Goal: Information Seeking & Learning: Learn about a topic

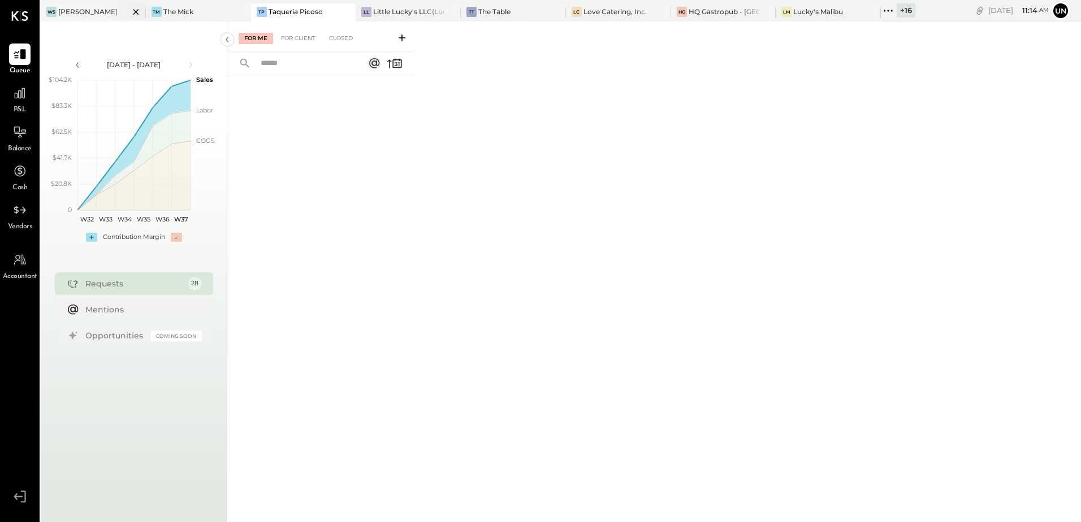
click at [117, 18] on div at bounding box center [126, 11] width 40 height 16
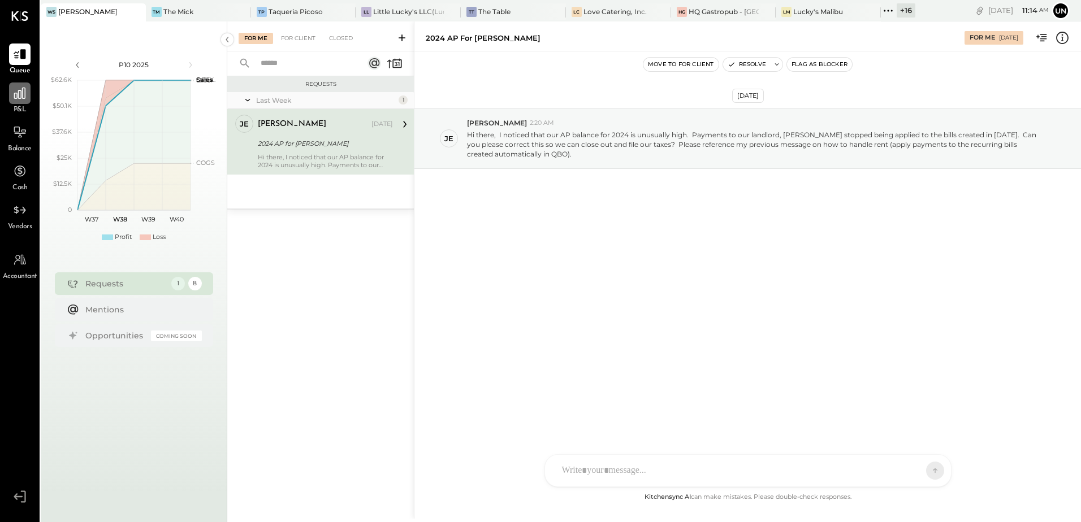
click at [15, 100] on icon at bounding box center [19, 93] width 15 height 15
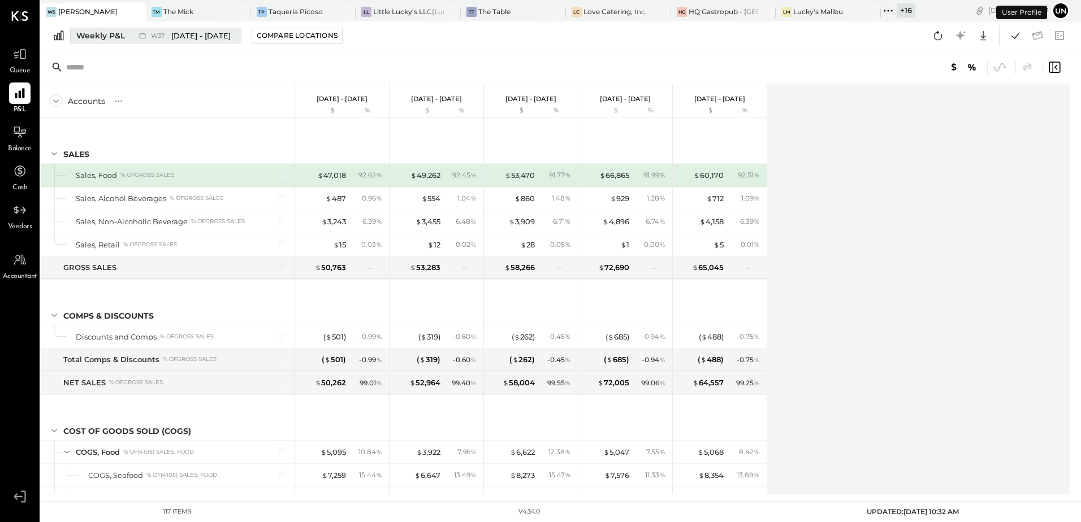
click at [91, 33] on div "Weekly P&L" at bounding box center [100, 35] width 49 height 11
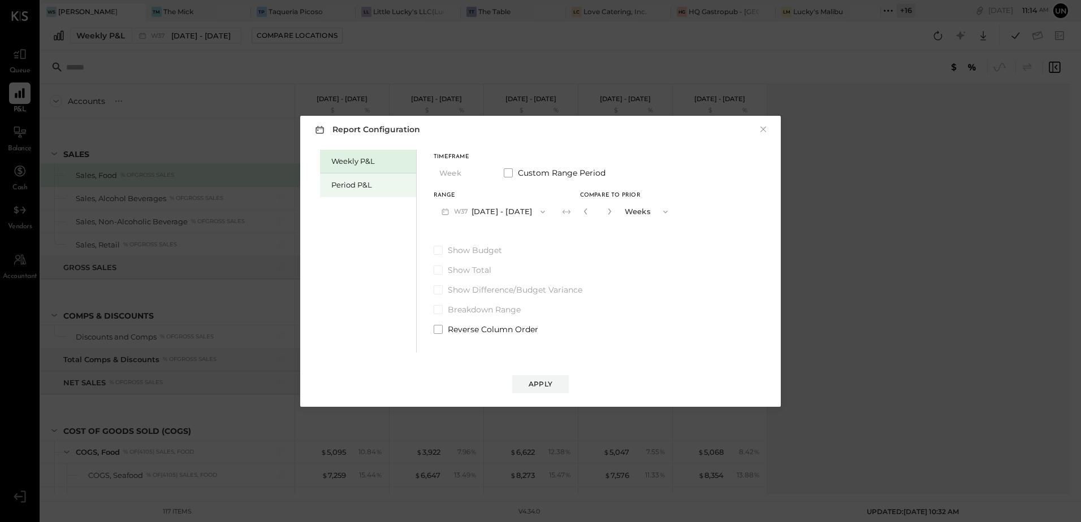
click at [372, 188] on div "Period P&L" at bounding box center [370, 185] width 79 height 11
click at [588, 210] on div "Compare" at bounding box center [585, 214] width 37 height 10
click at [604, 211] on icon "button" at bounding box center [605, 211] width 7 height 7
type input "*"
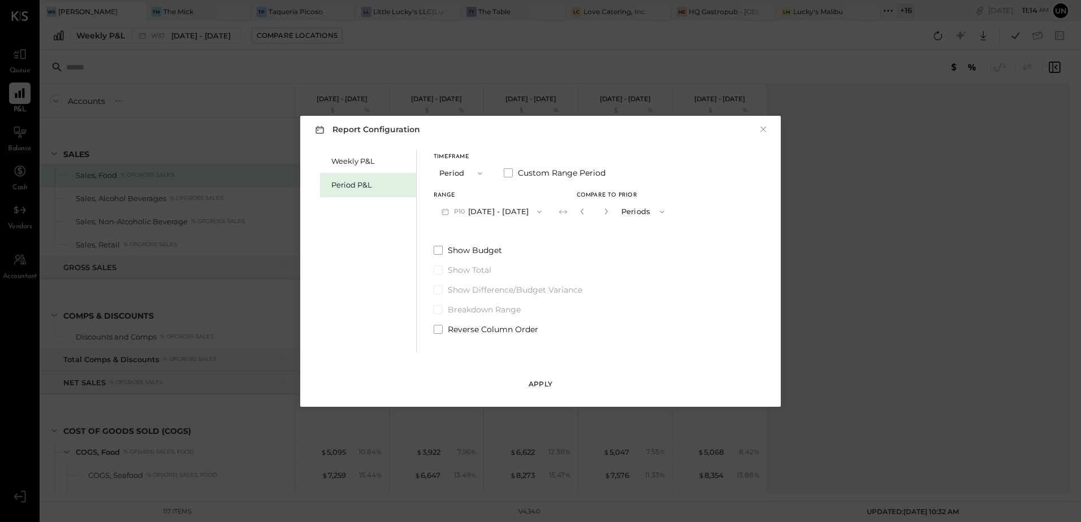
click at [545, 380] on div "Apply" at bounding box center [540, 384] width 24 height 10
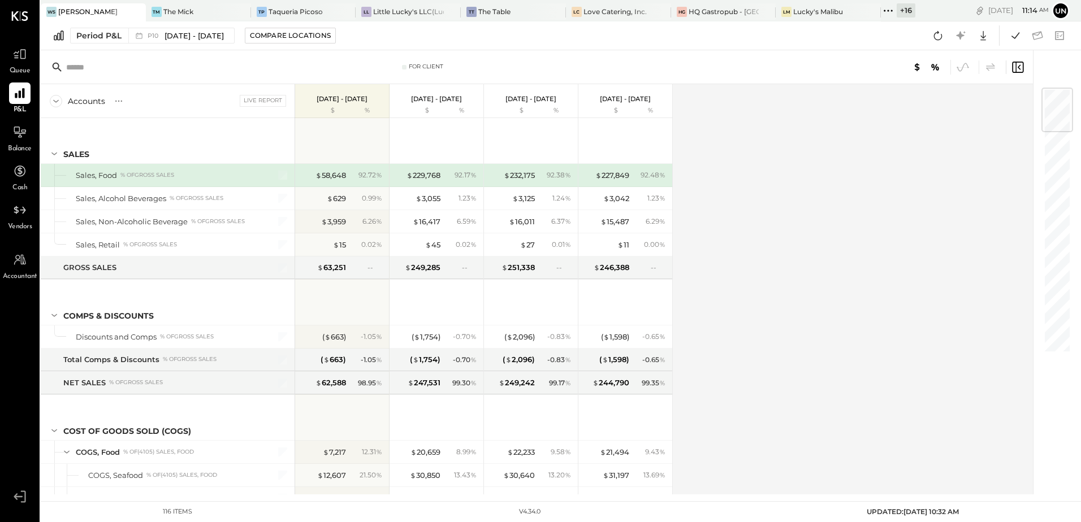
click at [892, 294] on div "Accounts S % GL Live Report Sep 1 - 28, 2025 $ % Aug 4 - 31, 2025 $ % Jul 7 - A…" at bounding box center [538, 289] width 994 height 410
click at [891, 297] on div "Accounts S % GL Live Report Sep 1 - 28, 2025 $ % Aug 4 - 31, 2025 $ % Jul 7 - A…" at bounding box center [538, 289] width 994 height 410
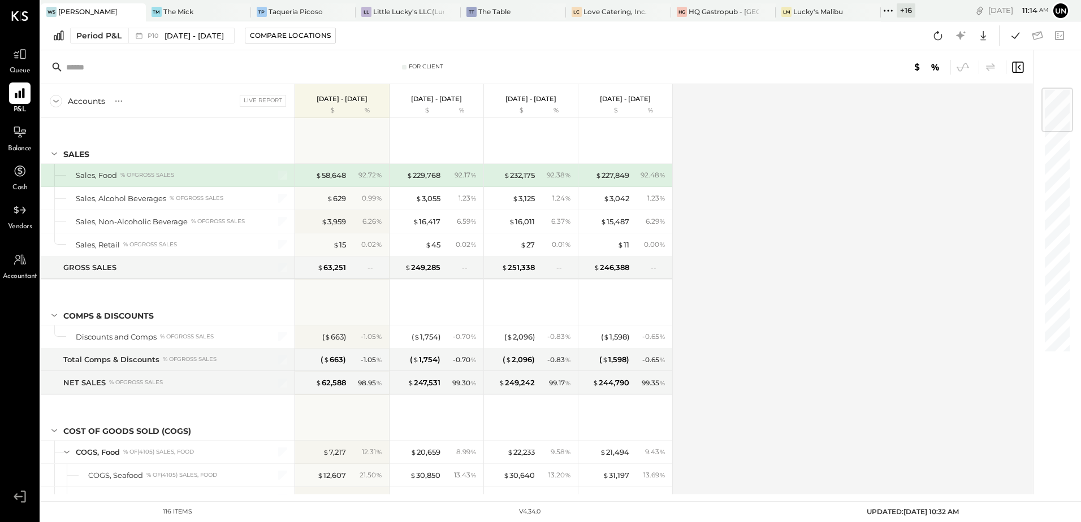
click at [891, 297] on div "Accounts S % GL Live Report Sep 1 - 28, 2025 $ % Aug 4 - 31, 2025 $ % Jul 7 - A…" at bounding box center [538, 289] width 994 height 410
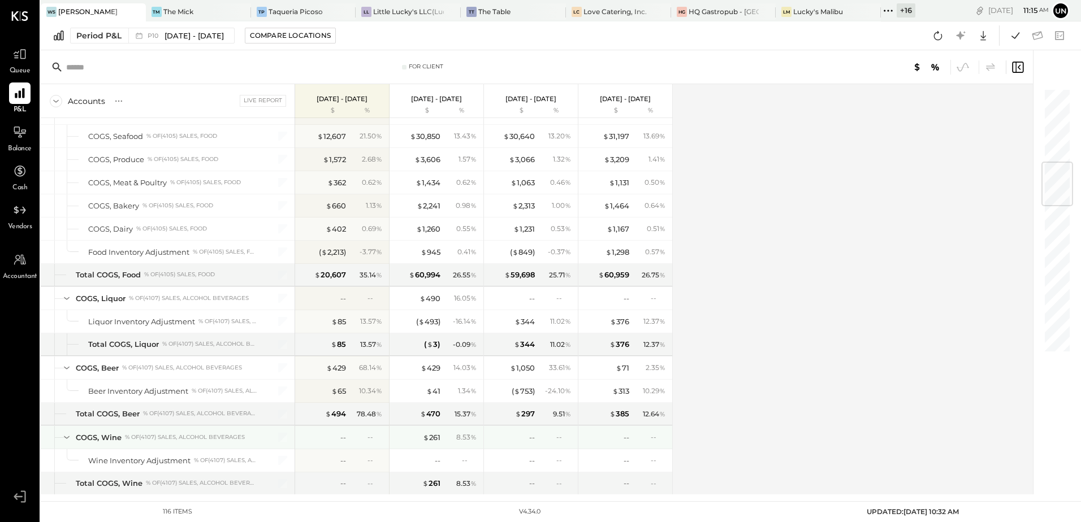
scroll to position [622, 0]
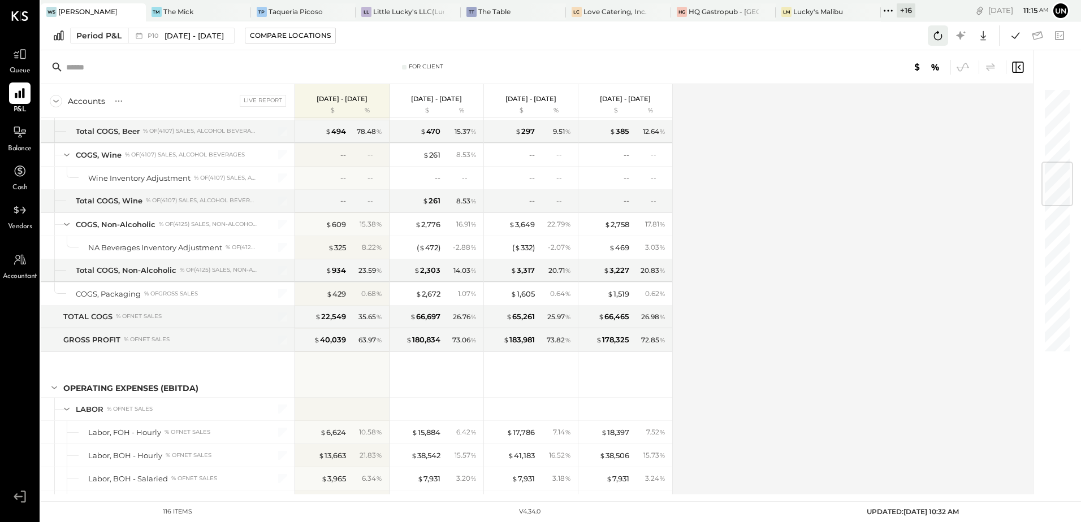
click at [937, 38] on icon at bounding box center [937, 35] width 15 height 15
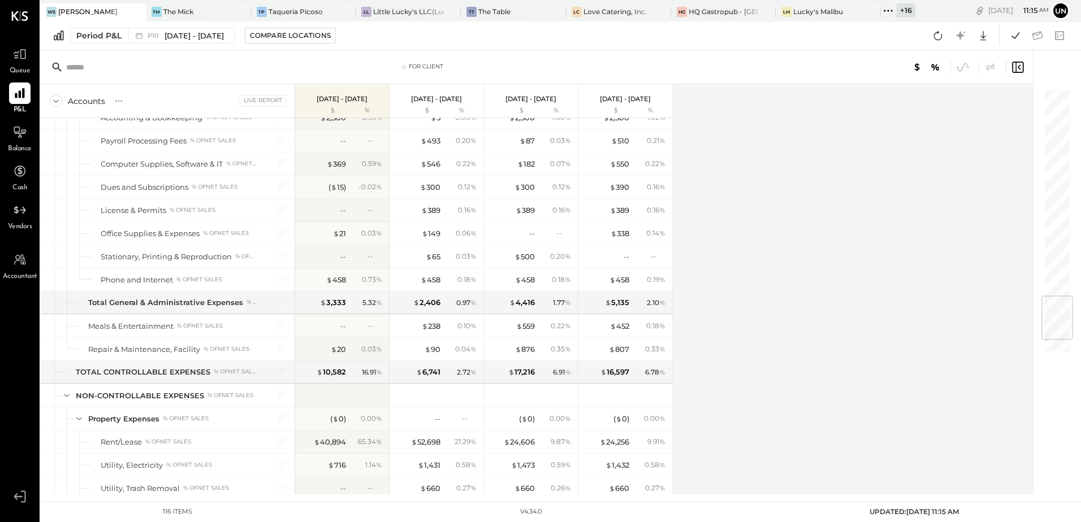
scroll to position [1752, 0]
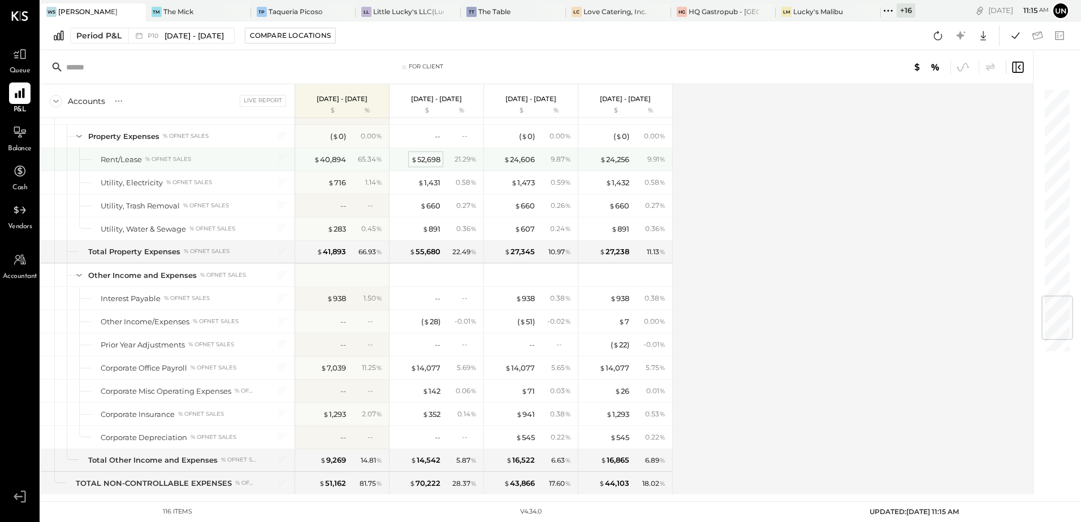
click at [427, 159] on div "$ 52,698" at bounding box center [425, 159] width 29 height 11
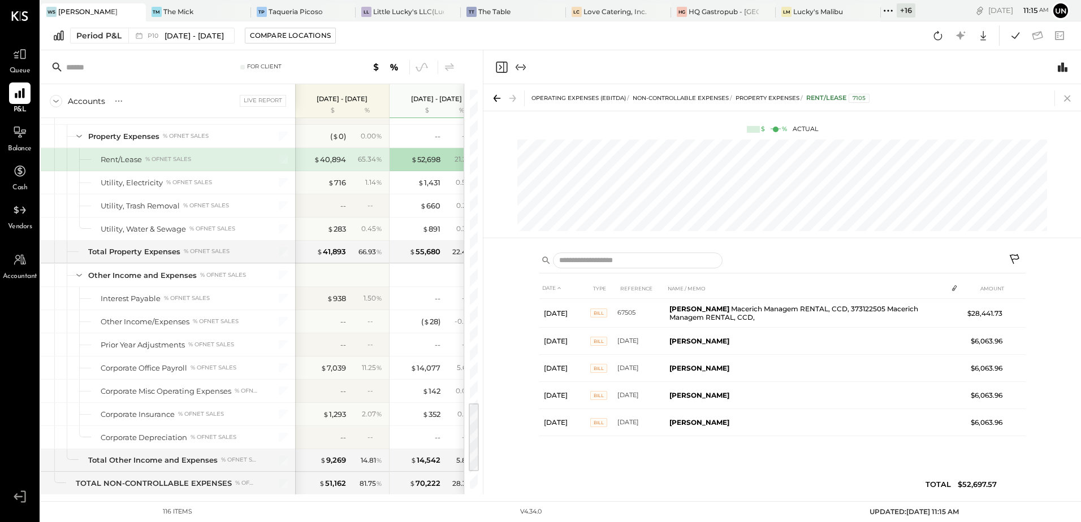
click at [1066, 101] on icon at bounding box center [1067, 98] width 16 height 16
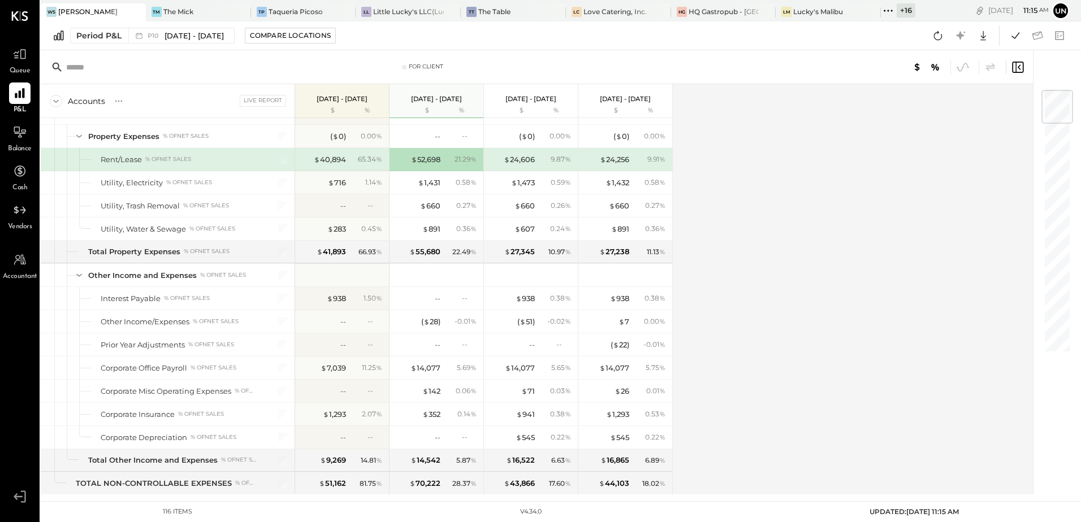
click at [833, 228] on div "Accounts S % GL Live Report Sep 1 - 28, 2025 $ % Aug 4 - 31, 2025 $ % Jul 7 - A…" at bounding box center [538, 289] width 994 height 410
click at [789, 183] on div "Accounts S % GL Live Report Sep 1 - 28, 2025 $ % Aug 4 - 31, 2025 $ % Jul 7 - A…" at bounding box center [538, 289] width 994 height 410
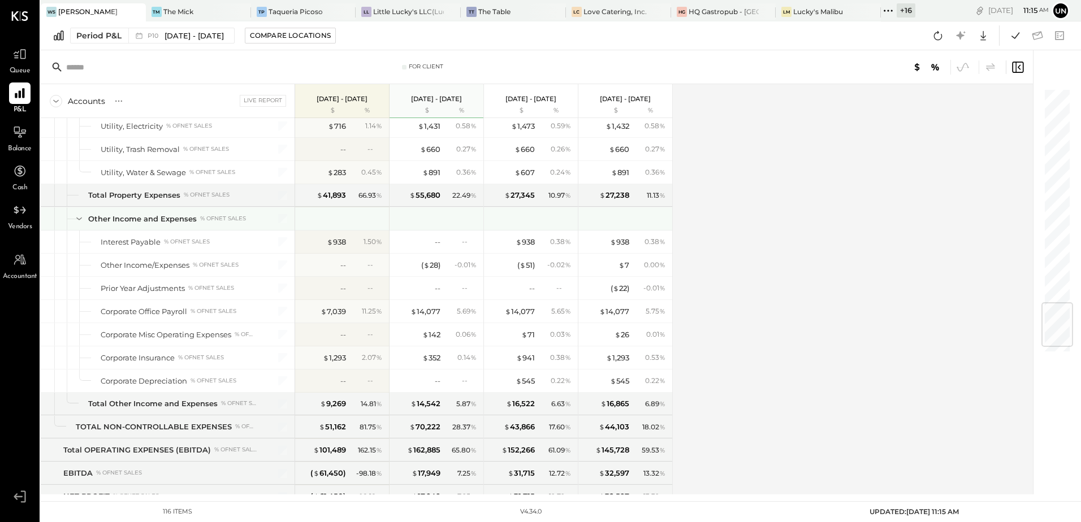
scroll to position [1850, 0]
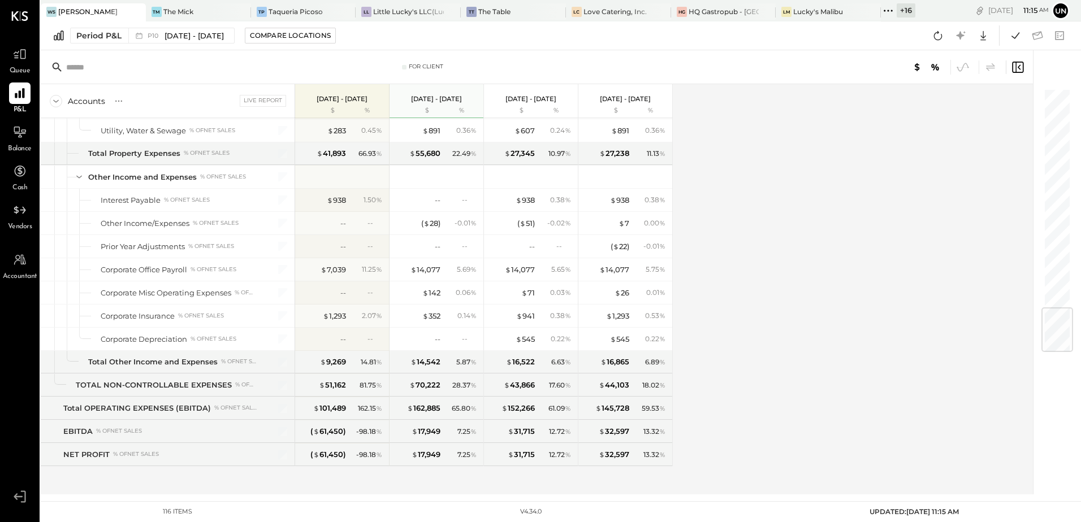
click at [760, 246] on div "Accounts S % GL Live Report Sep 1 - 28, 2025 $ % Aug 4 - 31, 2025 $ % Jul 7 - A…" at bounding box center [538, 289] width 994 height 410
click at [436, 341] on div "--" at bounding box center [438, 339] width 6 height 11
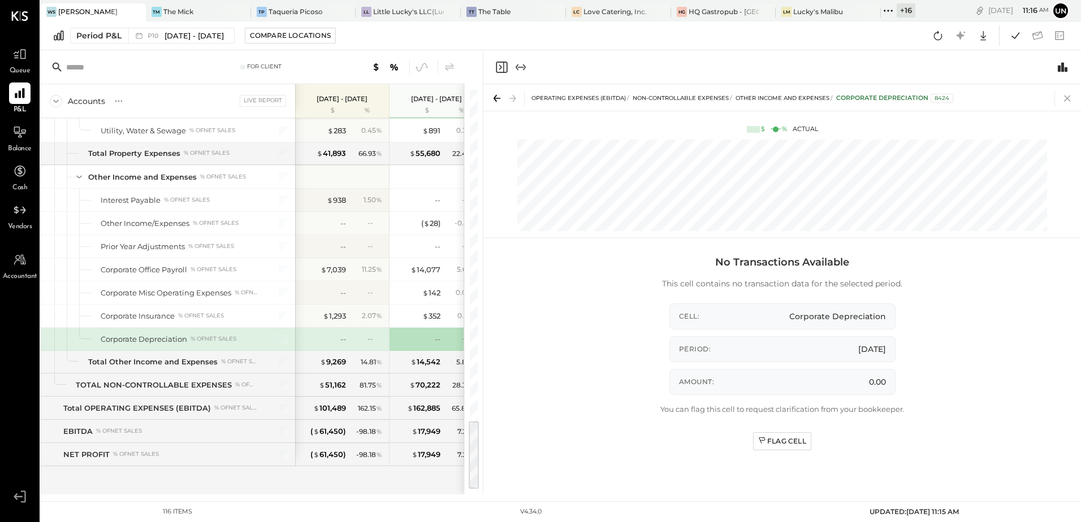
click at [1069, 94] on icon at bounding box center [1067, 98] width 16 height 16
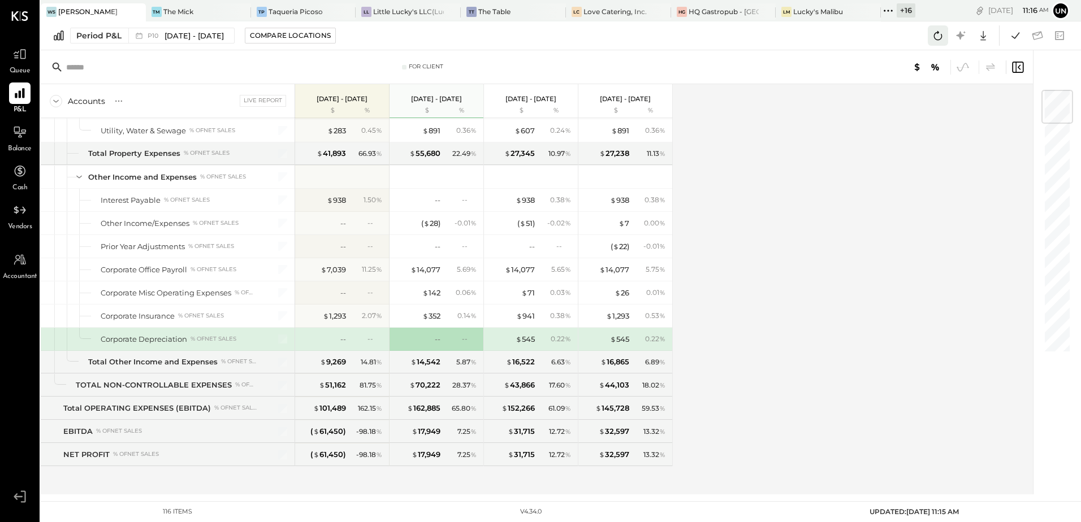
click at [936, 36] on icon at bounding box center [937, 35] width 15 height 15
click at [1010, 41] on icon at bounding box center [1015, 35] width 15 height 15
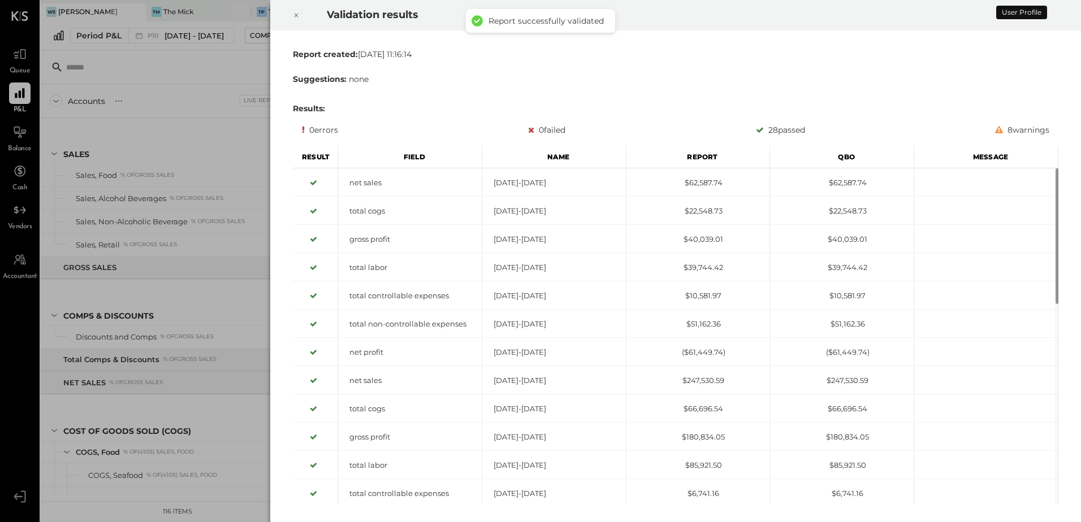
scroll to position [1850, 0]
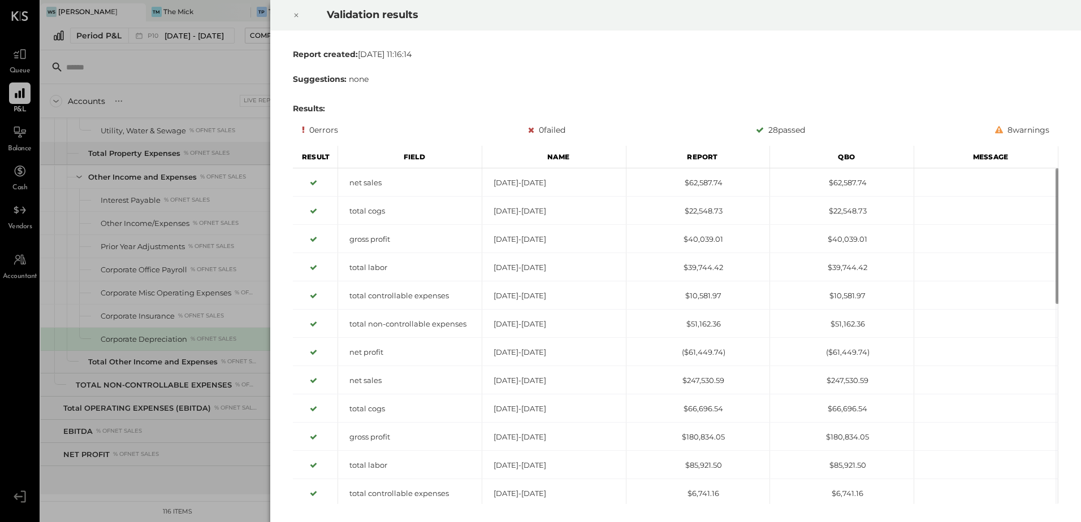
click at [294, 15] on icon at bounding box center [296, 15] width 7 height 14
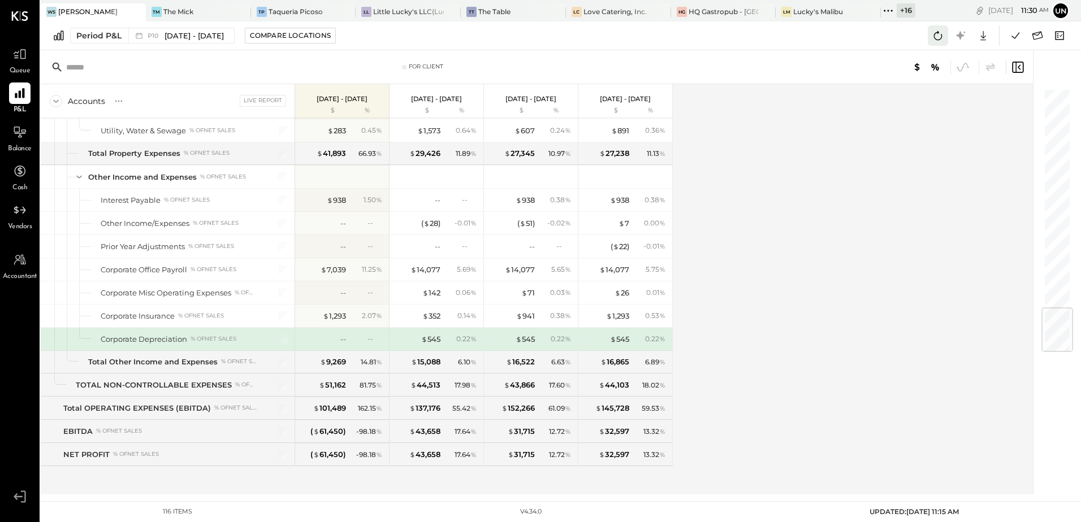
click at [941, 41] on icon at bounding box center [937, 35] width 15 height 15
drag, startPoint x: 853, startPoint y: 255, endPoint x: 843, endPoint y: 269, distance: 16.6
click at [853, 259] on div "Accounts S % GL Live Report Sep 1 - 28, 2025 $ % Aug 4 - 31, 2025 $ % Jul 7 - A…" at bounding box center [538, 289] width 994 height 410
click at [939, 31] on icon at bounding box center [937, 35] width 15 height 15
click at [890, 161] on div "Accounts S % GL Live Report Sep 1 - 28, 2025 $ % Aug 4 - 31, 2025 $ % Jul 7 - A…" at bounding box center [538, 289] width 994 height 410
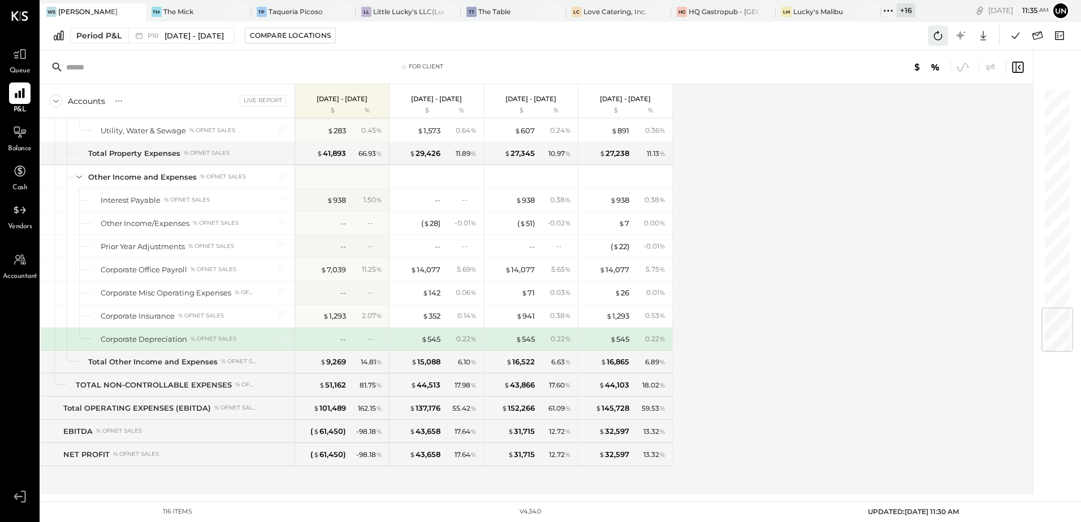
click at [939, 36] on icon at bounding box center [937, 35] width 15 height 15
click at [898, 152] on div "Accounts S % GL Live Report Sep 1 - 28, 2025 $ % Aug 4 - 31, 2025 $ % Jul 7 - A…" at bounding box center [538, 289] width 994 height 410
click at [939, 40] on icon at bounding box center [938, 35] width 8 height 9
click at [933, 36] on icon at bounding box center [937, 35] width 15 height 15
click at [904, 171] on div "Accounts S % GL Live Report Sep 1 - 28, 2025 $ % Aug 4 - 31, 2025 $ % Jul 7 - A…" at bounding box center [538, 289] width 994 height 410
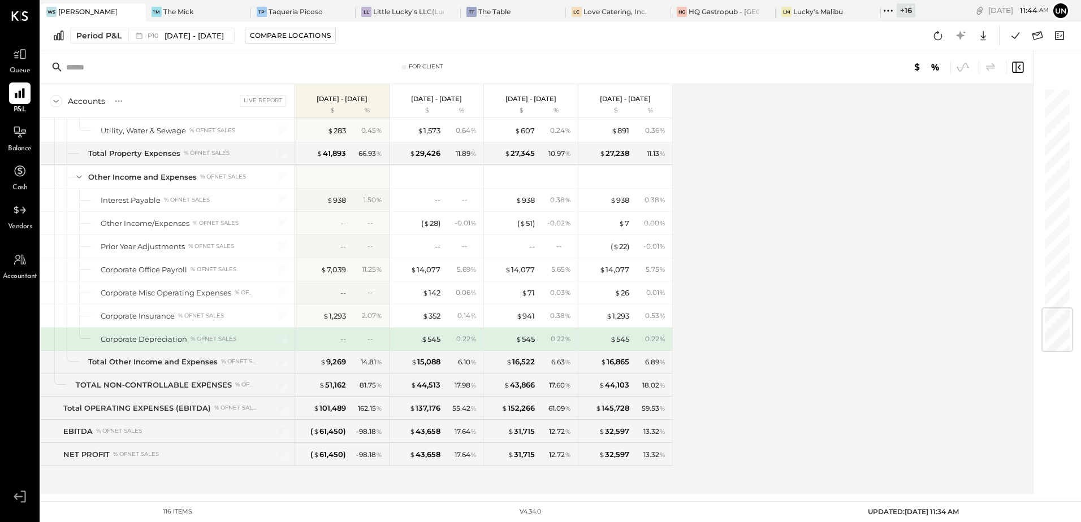
click at [934, 241] on div "Accounts S % GL Live Report Sep 1 - 28, 2025 $ % Aug 4 - 31, 2025 $ % Jul 7 - A…" at bounding box center [538, 289] width 994 height 410
click at [812, 203] on div "Accounts S % GL Live Report Sep 1 - 28, 2025 $ % Aug 4 - 31, 2025 $ % Jul 7 - A…" at bounding box center [538, 289] width 994 height 410
click at [799, 177] on div "Accounts S % GL Live Report Sep 1 - 28, 2025 $ % Aug 4 - 31, 2025 $ % Jul 7 - A…" at bounding box center [538, 289] width 994 height 410
click at [881, 282] on div "Accounts S % GL Live Report Sep 1 - 28, 2025 $ % Aug 4 - 31, 2025 $ % Jul 7 - A…" at bounding box center [538, 289] width 994 height 410
drag, startPoint x: 942, startPoint y: 31, endPoint x: 934, endPoint y: 38, distance: 11.2
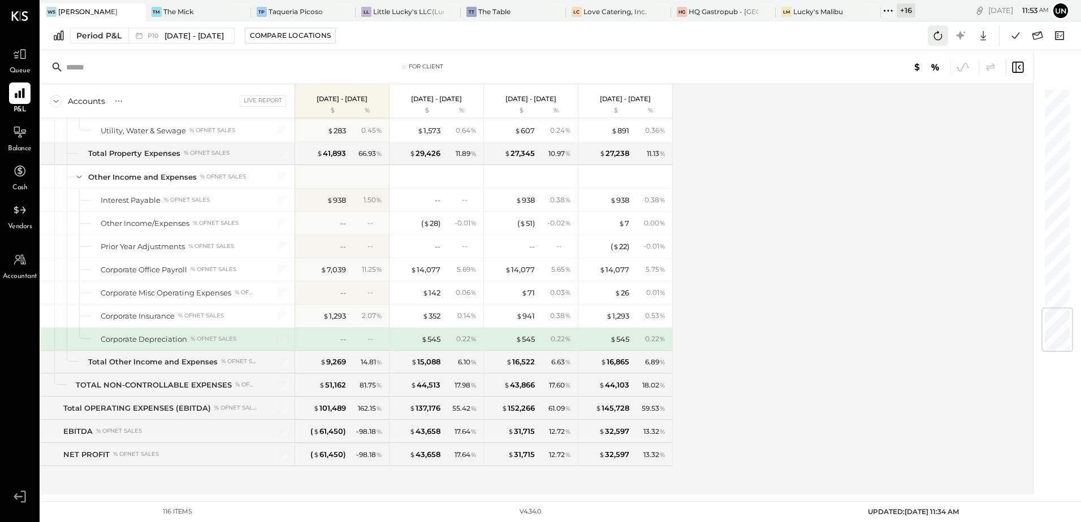
click at [941, 31] on icon at bounding box center [937, 35] width 15 height 15
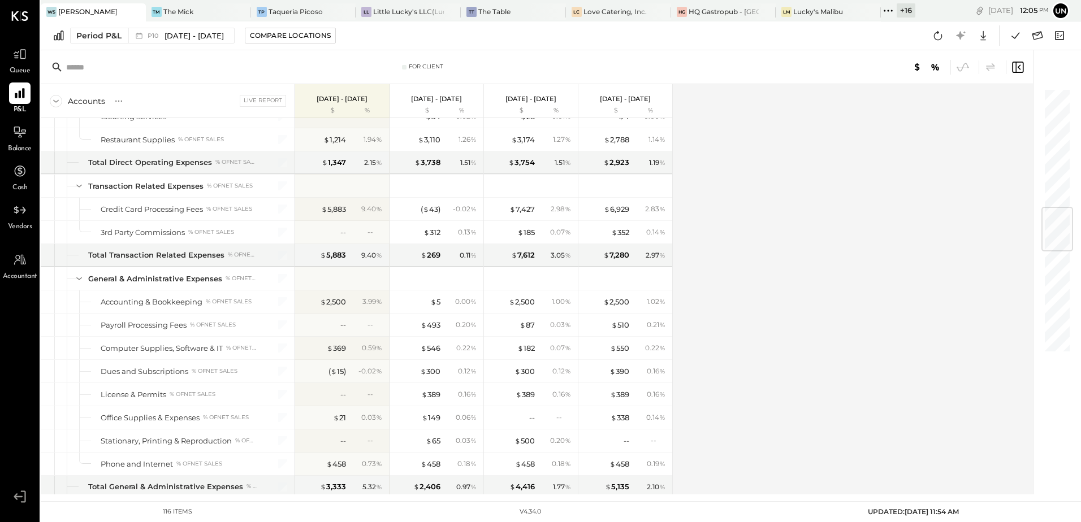
scroll to position [1003, 0]
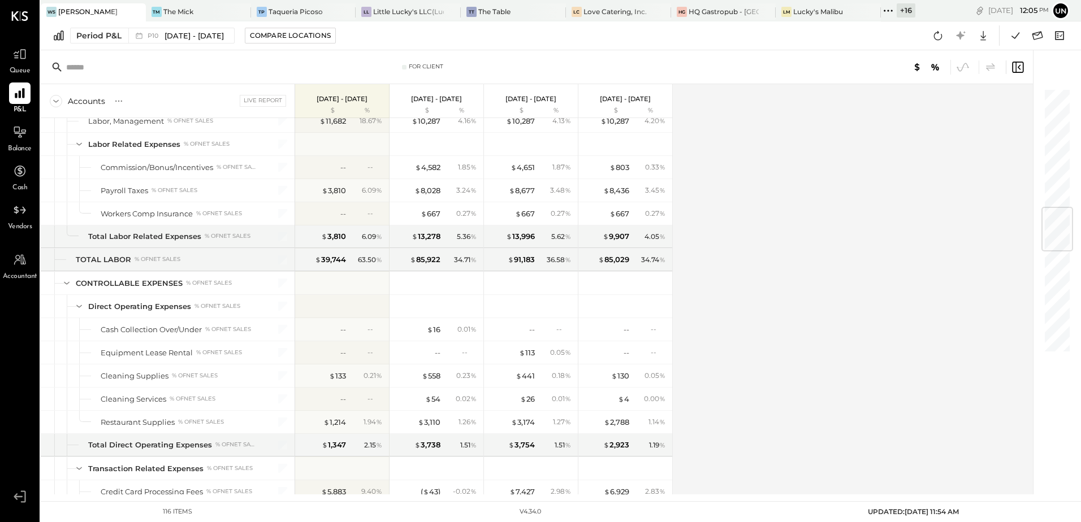
click at [7, 148] on div "Balance" at bounding box center [19, 138] width 33 height 33
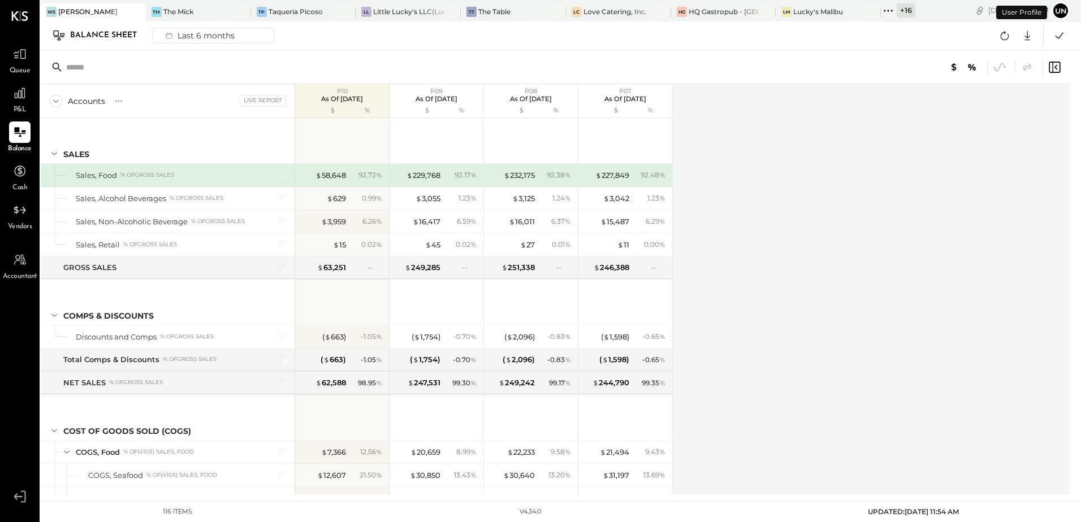
click at [103, 31] on div "Balance Sheet" at bounding box center [109, 36] width 78 height 18
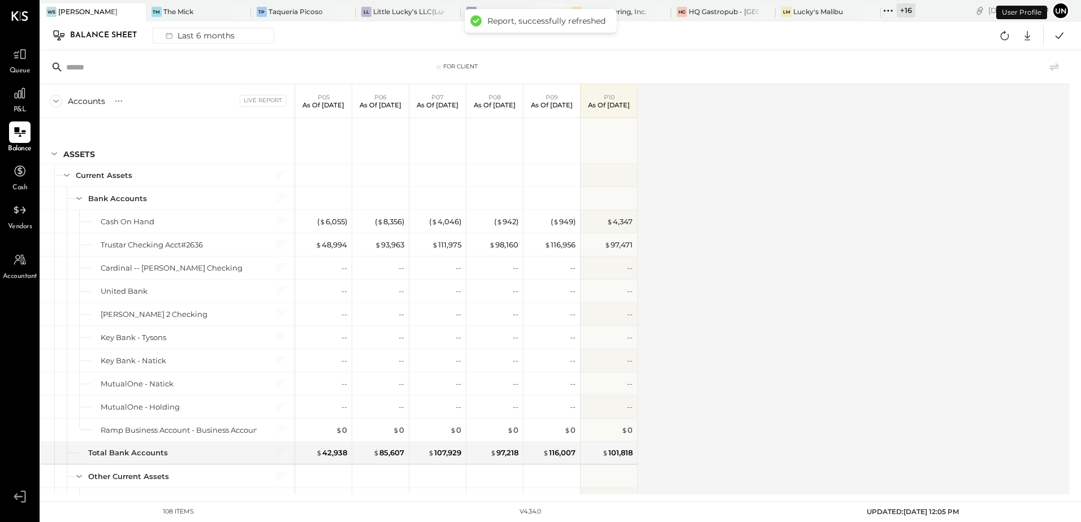
drag, startPoint x: 866, startPoint y: 188, endPoint x: 510, endPoint y: 253, distance: 361.4
click at [866, 189] on div "Accounts S GL Live Report P05 As of May 11th 2025 P06 As of Jun 8th 2025 P07 As…" at bounding box center [556, 289] width 1030 height 410
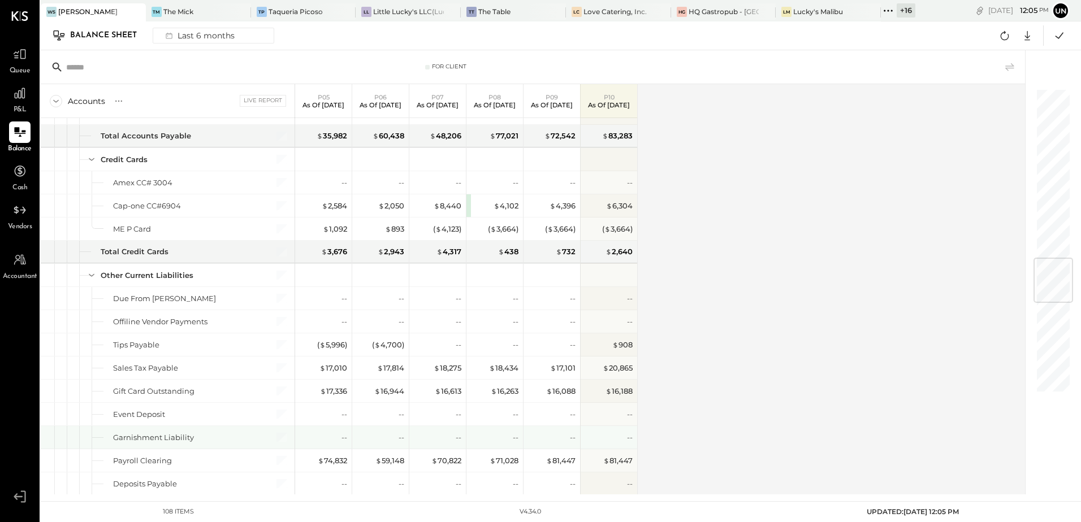
scroll to position [1413, 0]
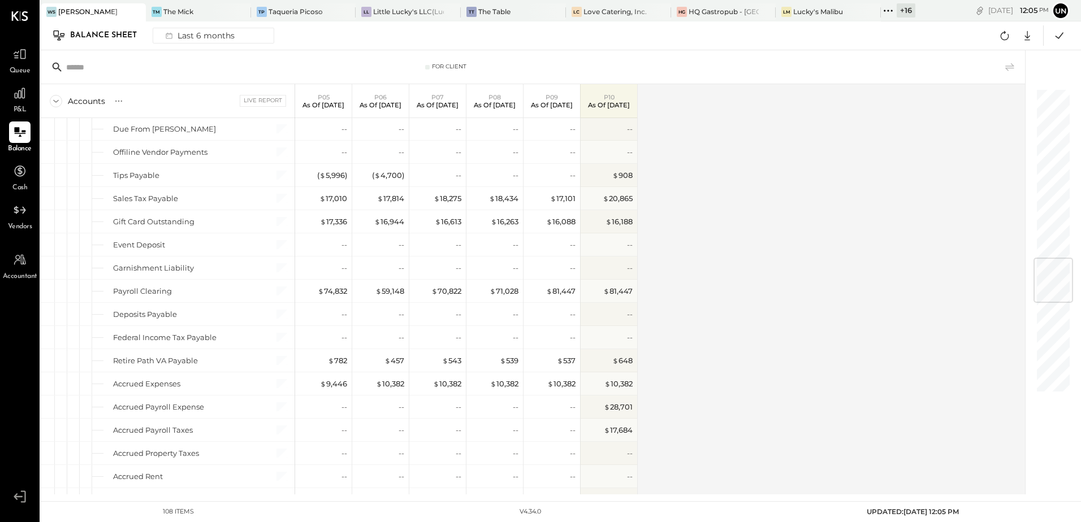
click at [723, 193] on div "Accounts S GL Live Report P05 As of May 11th 2025 P06 As of Jun 8th 2025 P07 As…" at bounding box center [534, 289] width 986 height 410
click at [1007, 40] on icon at bounding box center [1004, 35] width 8 height 9
click at [870, 174] on div "Accounts S GL Live Report P05 As of May 11th 2025 P06 As of Jun 8th 2025 P07 As…" at bounding box center [534, 289] width 986 height 410
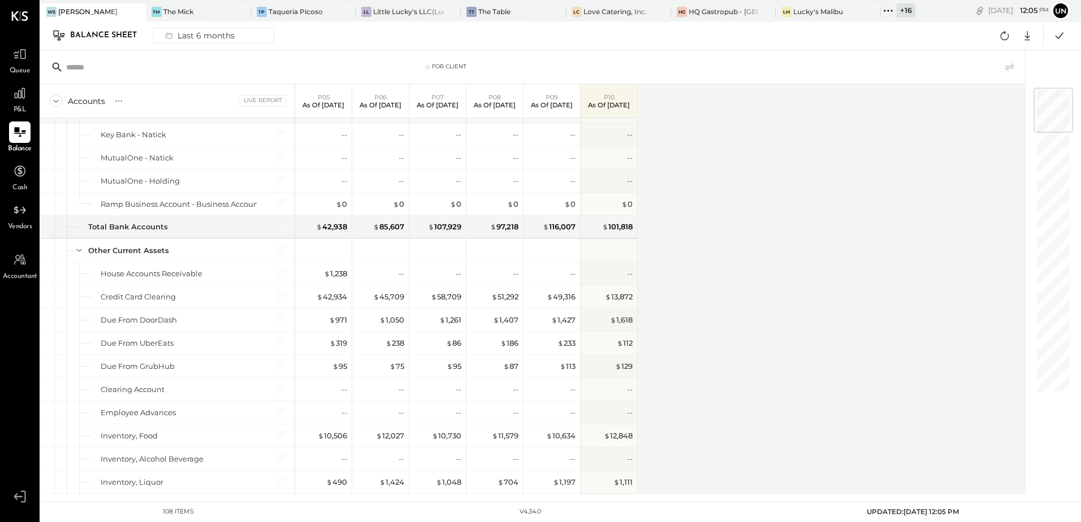
scroll to position [0, 0]
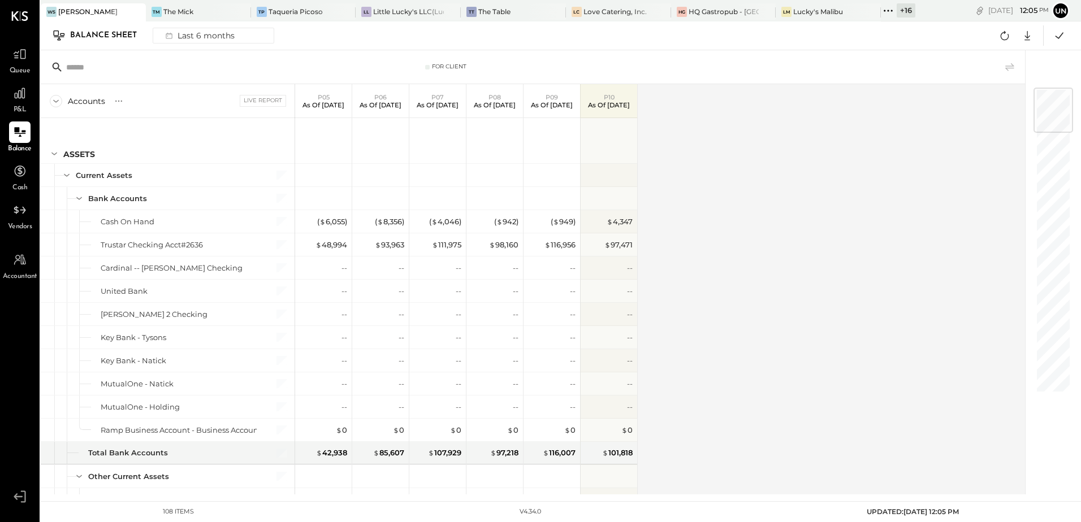
click at [777, 260] on div "Accounts S GL Live Report P05 As of May 11th 2025 P06 As of Jun 8th 2025 P07 As…" at bounding box center [534, 289] width 986 height 410
click at [21, 66] on div "Queue" at bounding box center [19, 60] width 21 height 33
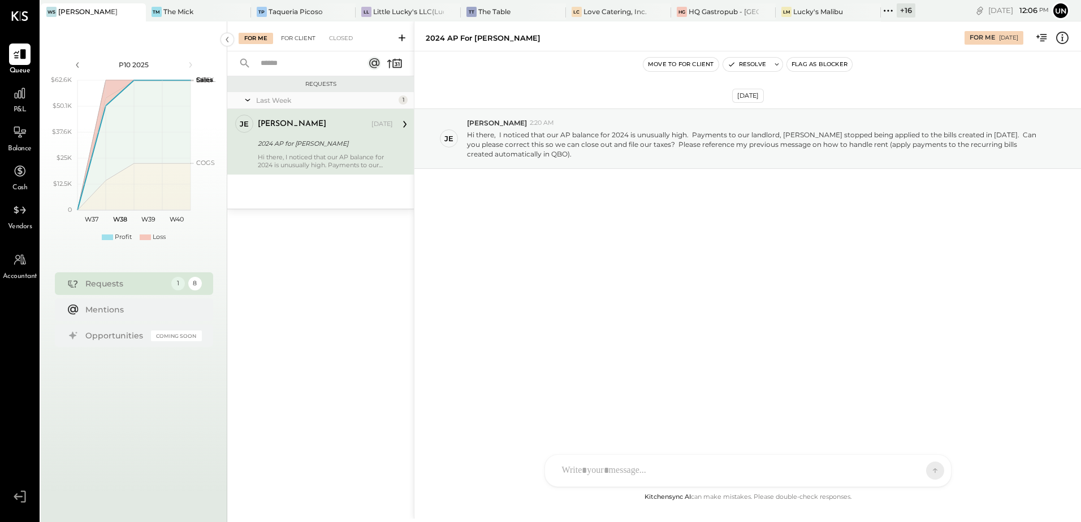
click at [307, 41] on div "For Client" at bounding box center [298, 38] width 46 height 11
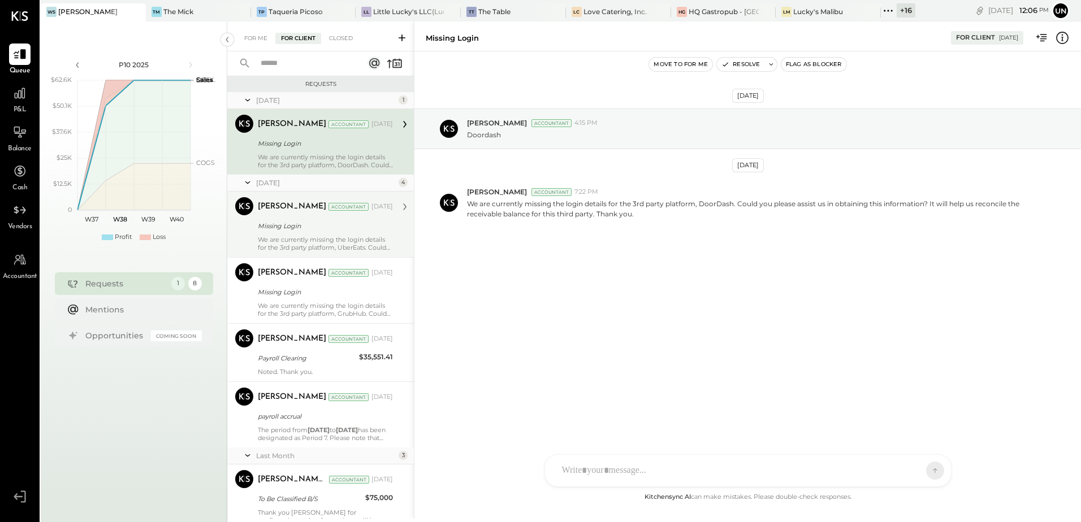
click at [313, 236] on div "We are currently missing the login details for the 3rd party platform, UberEats…" at bounding box center [325, 244] width 135 height 16
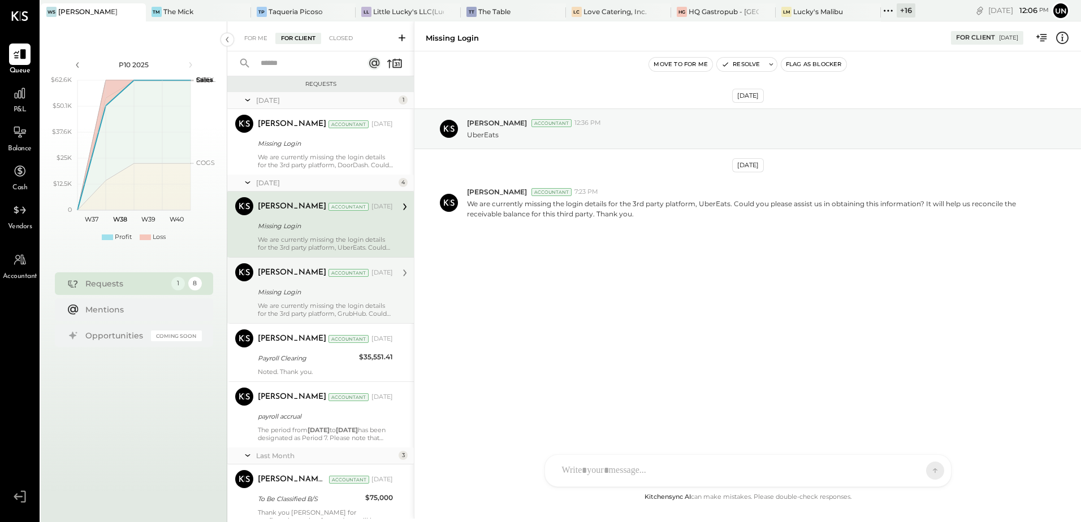
click at [287, 306] on div "We are currently missing the login details for the 3rd party platform, GrubHub.…" at bounding box center [325, 310] width 135 height 16
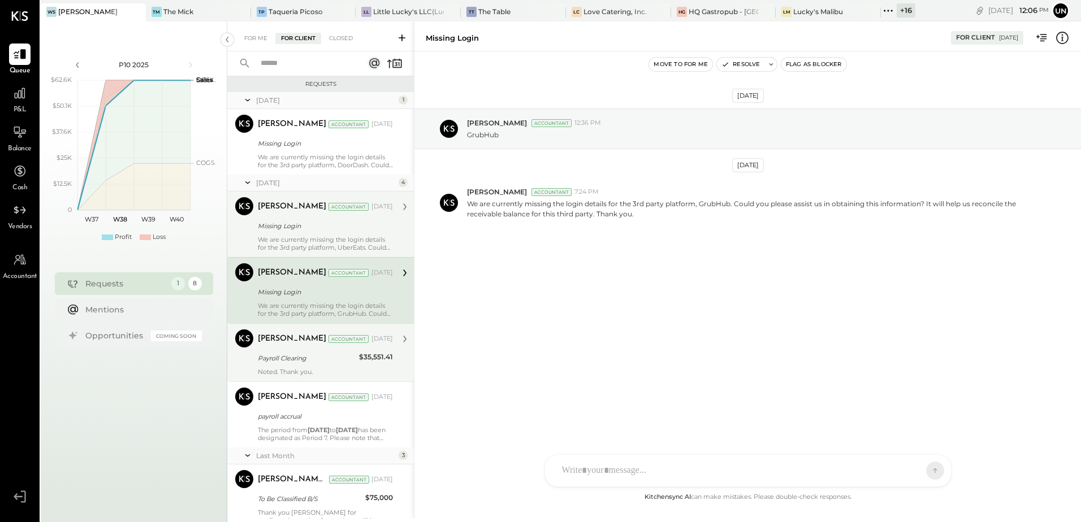
click at [297, 362] on div "Payroll Clearing" at bounding box center [307, 358] width 98 height 11
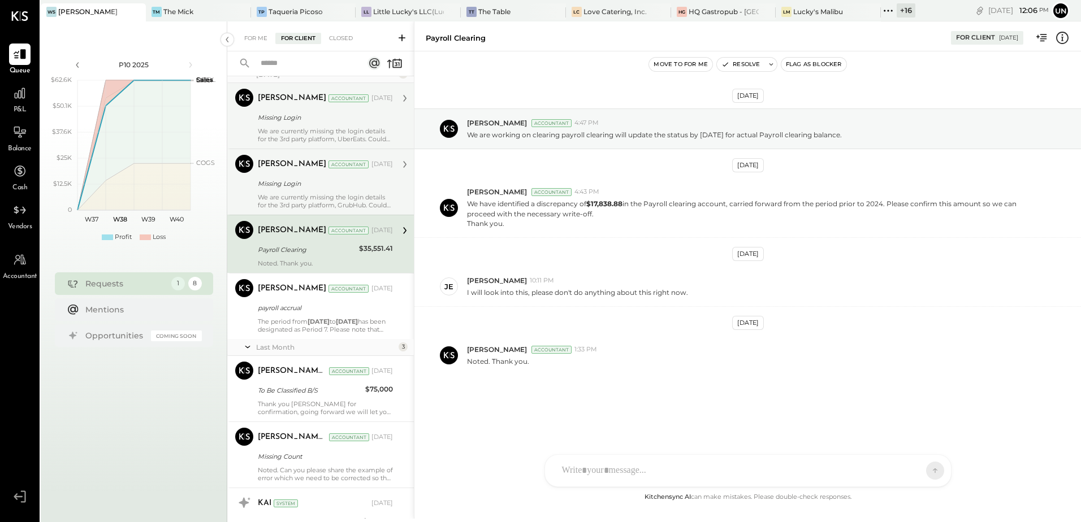
scroll to position [113, 0]
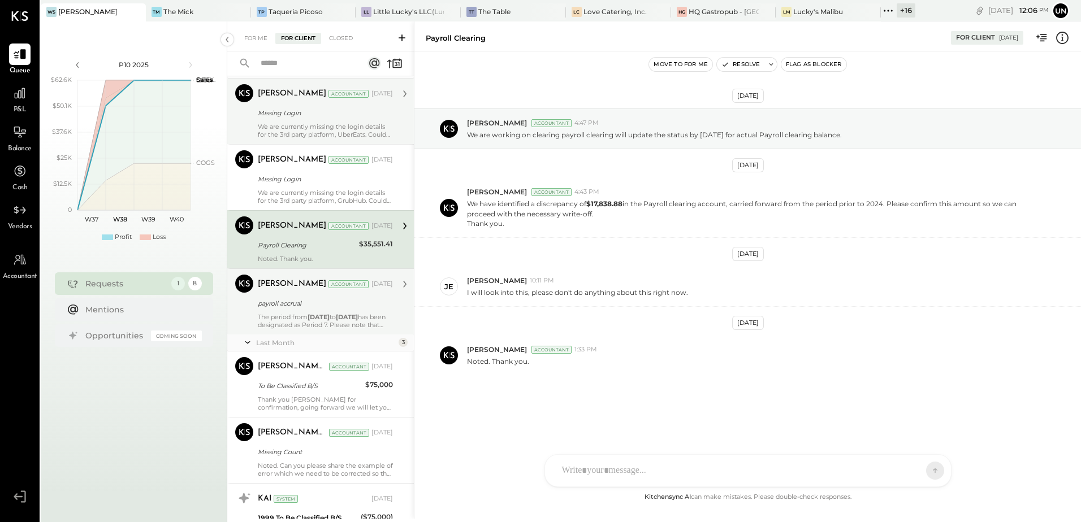
click at [337, 331] on div "Zankhana Vyas Accountant Zankhana Vyas Accountant Jul 31, 2025 payroll accrual …" at bounding box center [320, 301] width 187 height 66
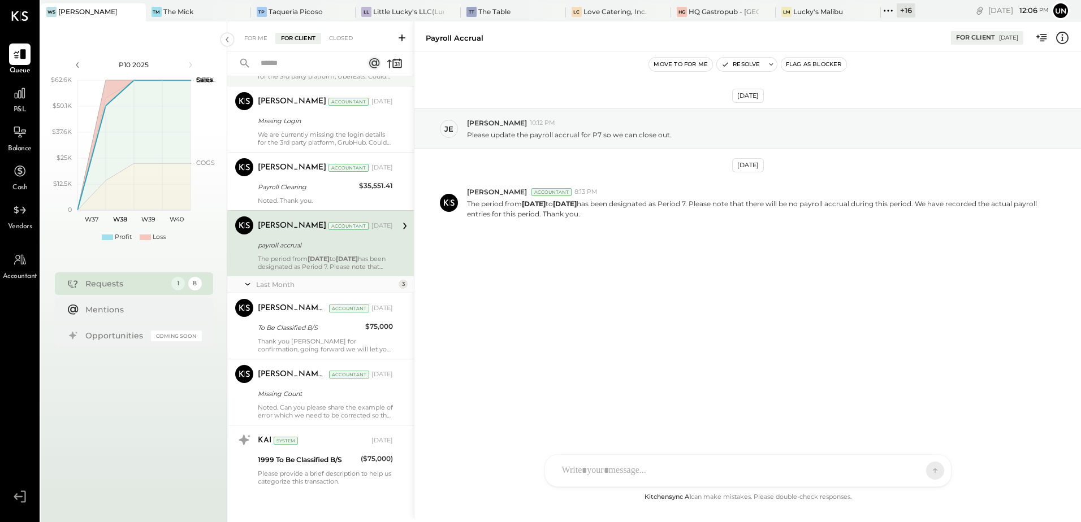
scroll to position [176, 0]
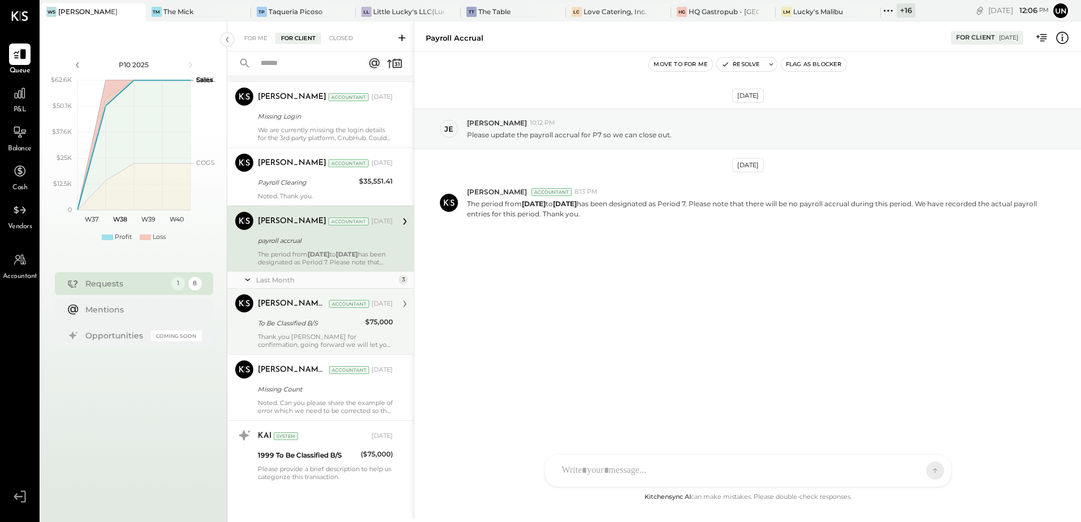
click at [311, 335] on div "Thank you Jessica for confirmation, going forward we will let you know for GL c…" at bounding box center [325, 341] width 135 height 16
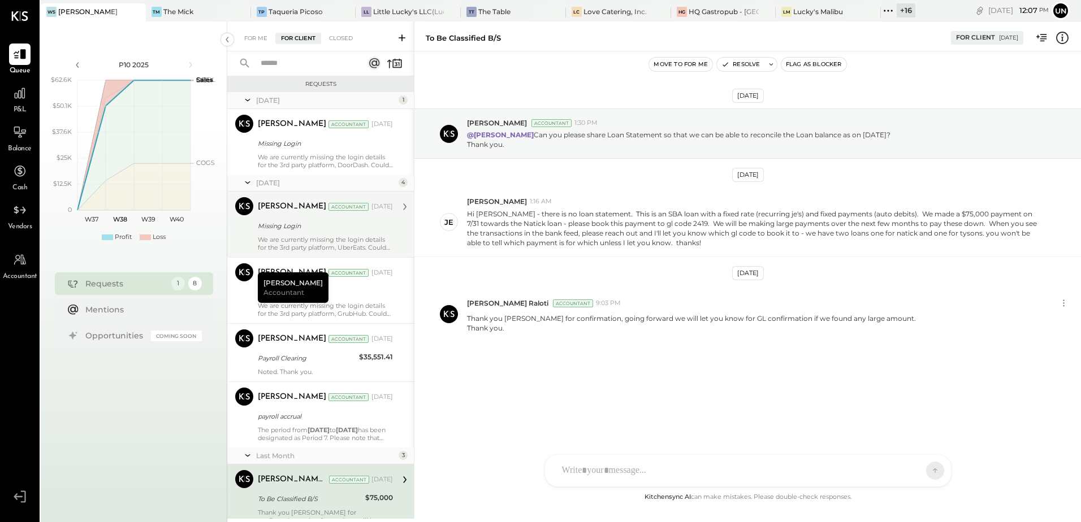
click at [19, 109] on span "P&L" at bounding box center [20, 110] width 13 height 10
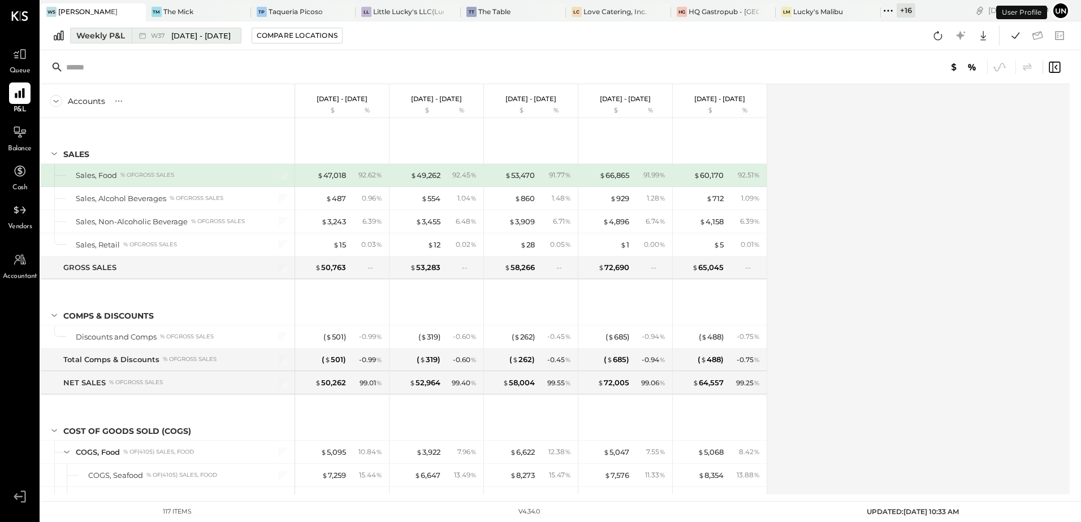
click at [111, 33] on div "Weekly P&L" at bounding box center [100, 35] width 49 height 11
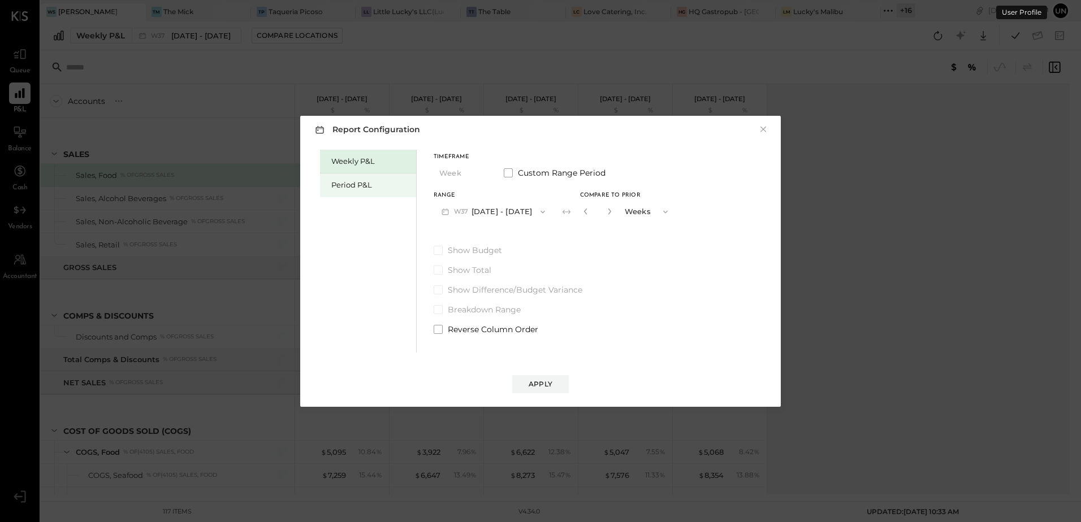
click at [327, 180] on div "Period P&L" at bounding box center [368, 186] width 96 height 24
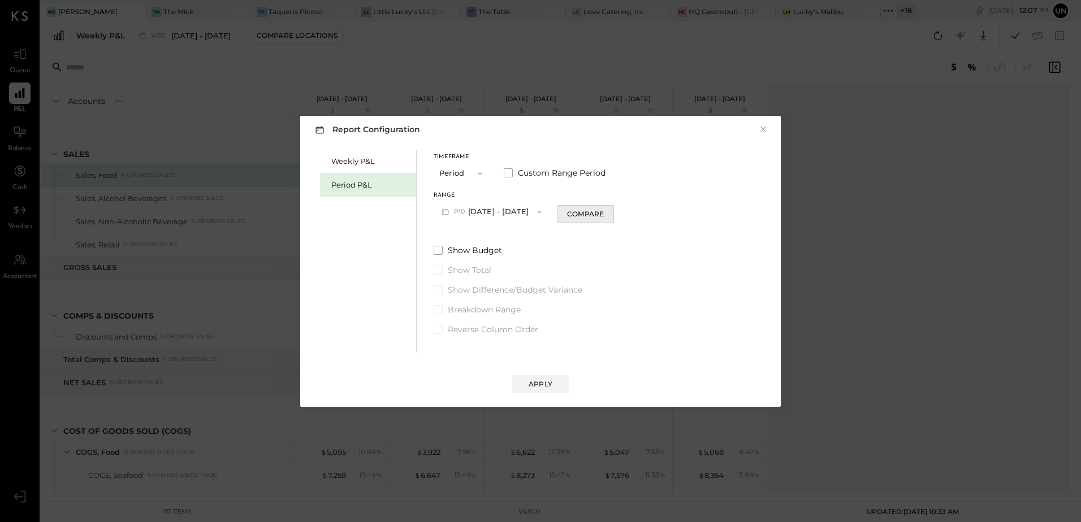
click at [574, 211] on div "Compare" at bounding box center [585, 214] width 37 height 10
click at [594, 214] on input "*" at bounding box center [594, 211] width 15 height 19
click at [596, 214] on input "*" at bounding box center [594, 211] width 15 height 19
click at [602, 211] on icon "button" at bounding box center [605, 211] width 7 height 7
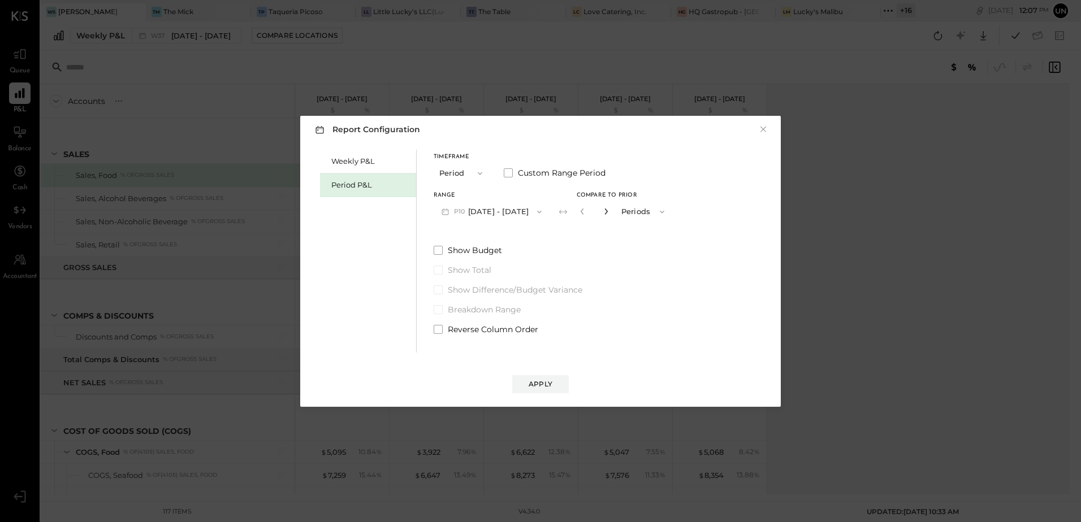
type input "*"
click at [545, 379] on button "Apply" at bounding box center [540, 384] width 57 height 18
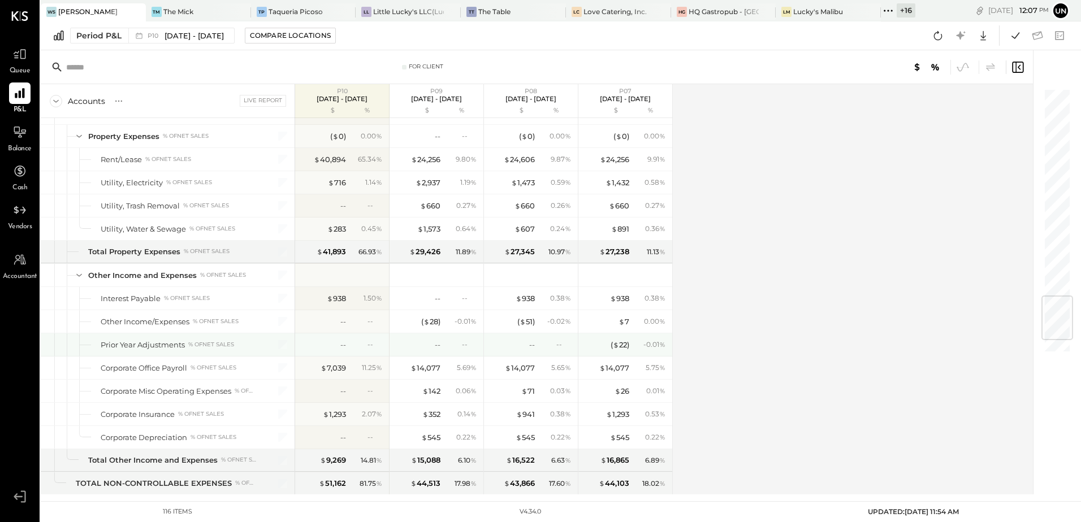
scroll to position [1850, 0]
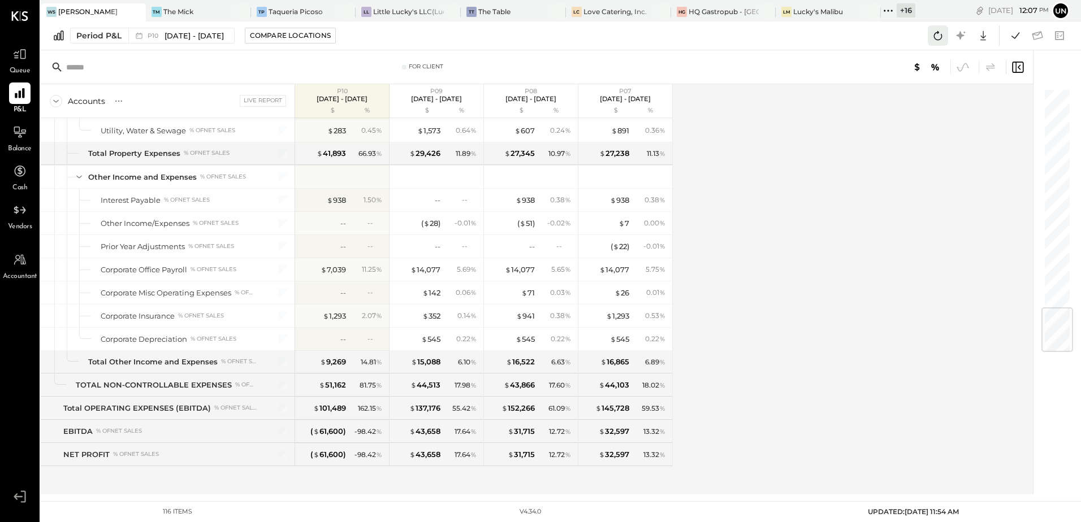
click at [933, 44] on button at bounding box center [937, 35] width 20 height 20
click at [1018, 34] on icon at bounding box center [1015, 35] width 8 height 6
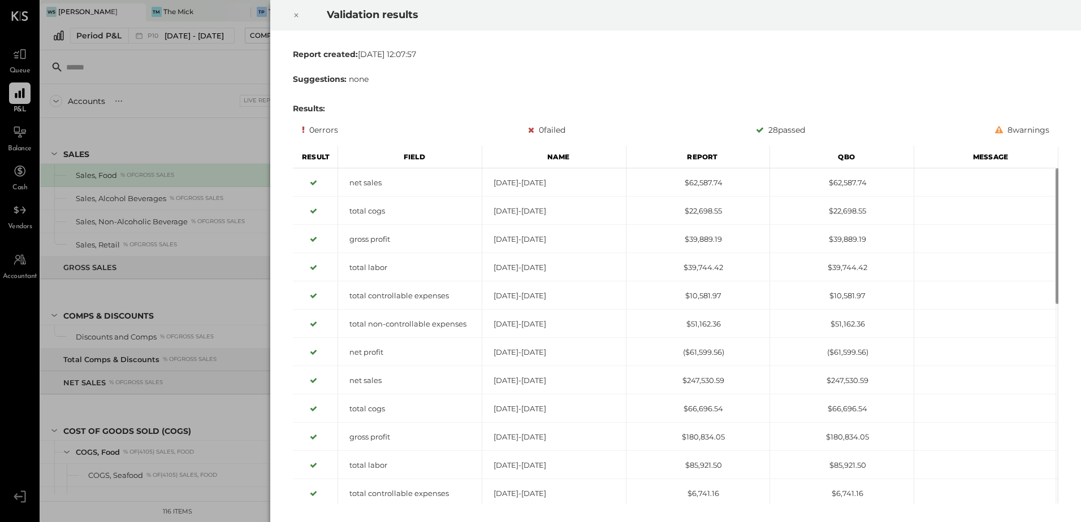
click at [296, 16] on icon at bounding box center [296, 15] width 7 height 14
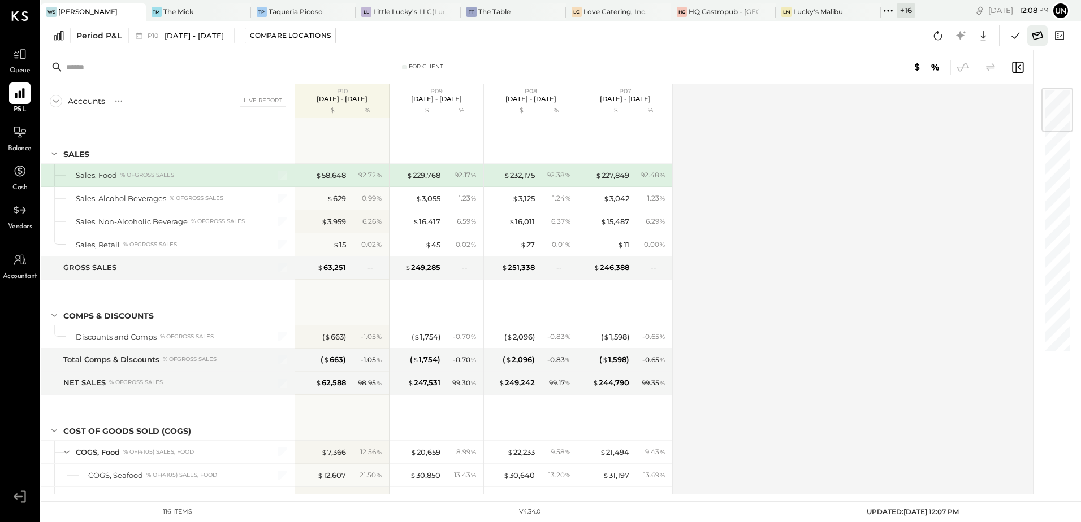
click at [1034, 35] on icon at bounding box center [1037, 35] width 15 height 15
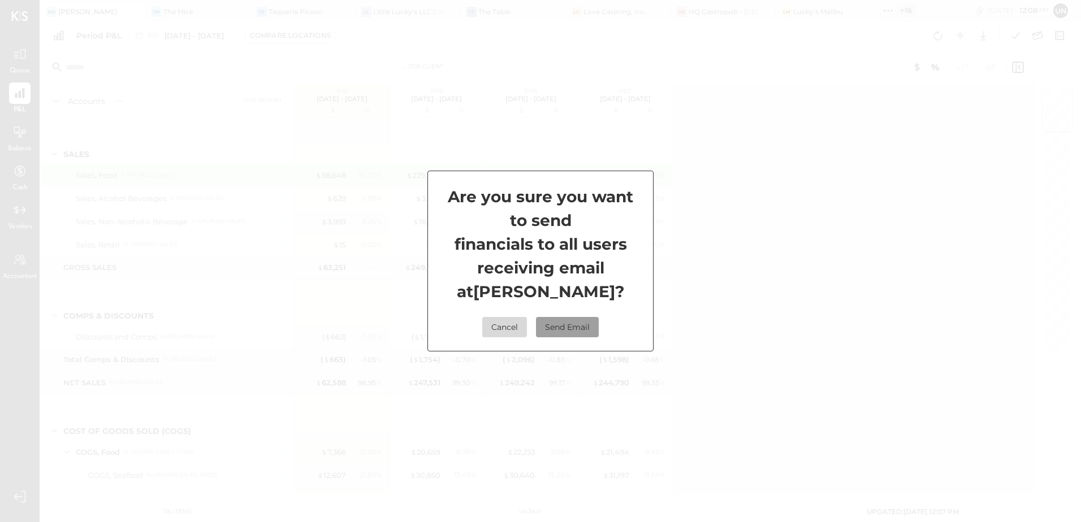
click at [579, 328] on button "Send Email" at bounding box center [567, 327] width 63 height 20
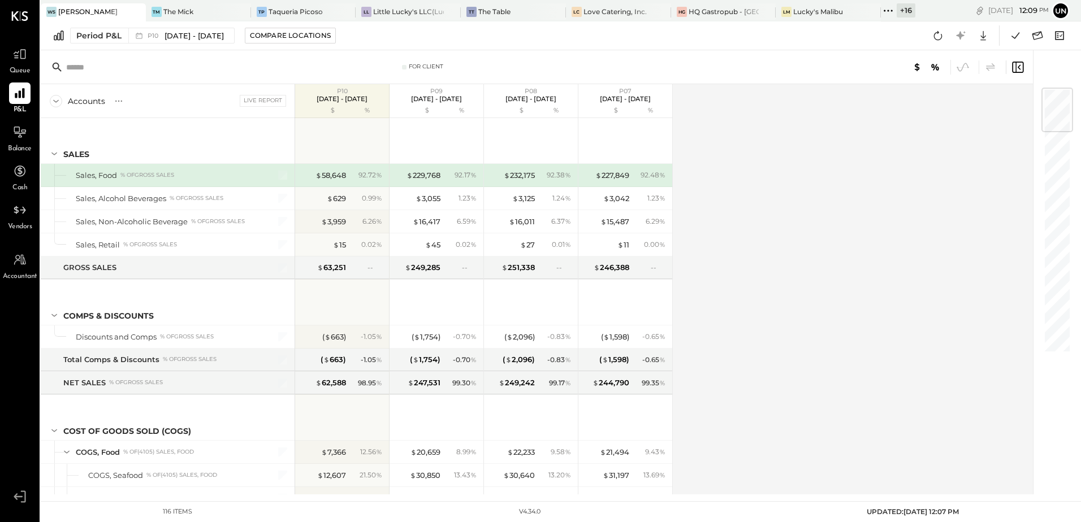
click at [855, 276] on div "Accounts S % GL Live Report P10 Sep 1 - 28, 2025 $ % P09 Aug 4 - 31, 2025 $ % P…" at bounding box center [538, 289] width 994 height 410
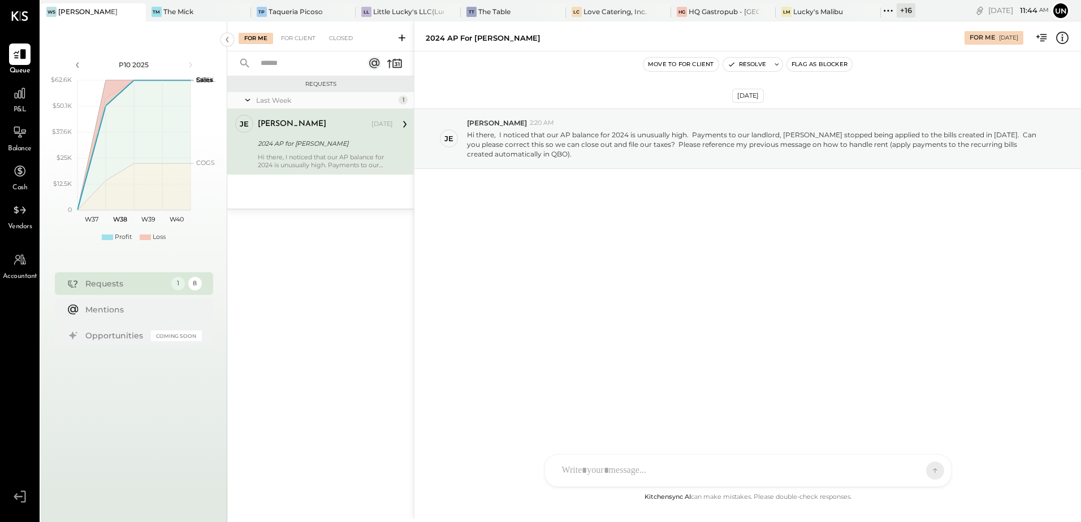
click at [667, 223] on div "[DATE] je [PERSON_NAME] 2:20 AM Hi there, I noticed that our AP balance for 202…" at bounding box center [747, 167] width 666 height 174
drag, startPoint x: 644, startPoint y: 315, endPoint x: 652, endPoint y: 314, distance: 8.6
click at [644, 315] on div "[DATE] je [PERSON_NAME] 2:20 AM Hi there, I noticed that our AP balance for 202…" at bounding box center [747, 270] width 666 height 439
click at [803, 234] on div "[DATE] je [PERSON_NAME] 2:20 AM Hi there, I noticed that our AP balance for 202…" at bounding box center [747, 167] width 666 height 174
click at [803, 235] on div "[DATE] je [PERSON_NAME] 2:20 AM Hi there, I noticed that our AP balance for 202…" at bounding box center [747, 167] width 666 height 174
